Goal: Task Accomplishment & Management: Use online tool/utility

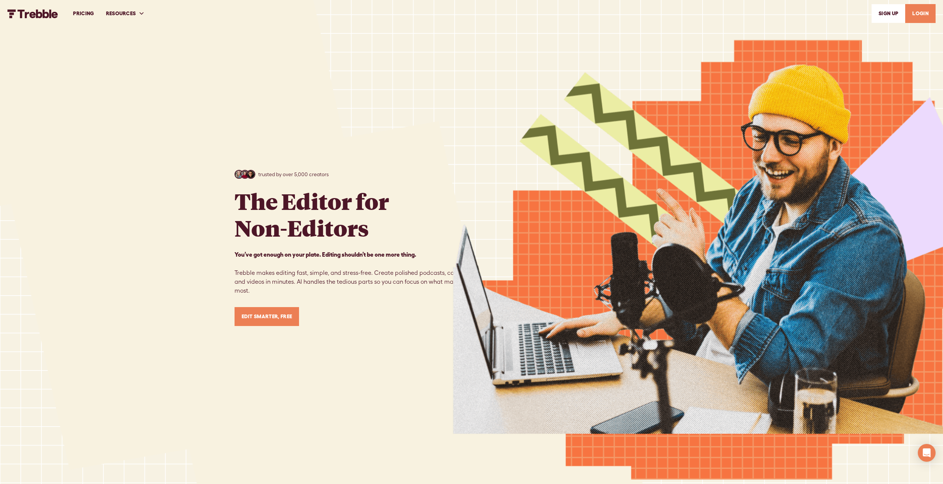
click at [256, 313] on link "Edit Smarter, Free" at bounding box center [267, 316] width 65 height 19
